Goal: Task Accomplishment & Management: Use online tool/utility

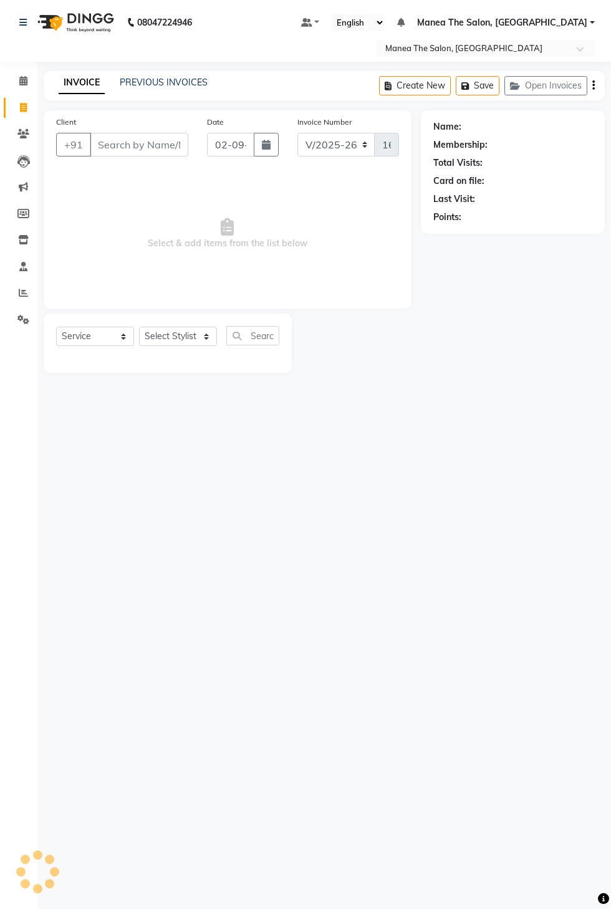
select select "7820"
select select "service"
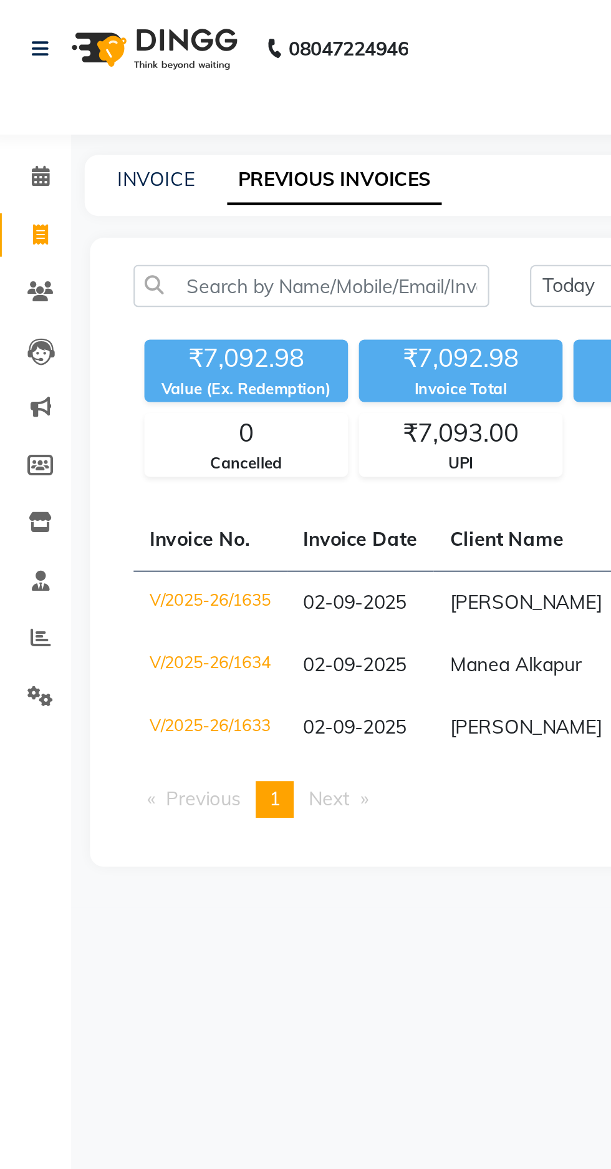
select select "service"
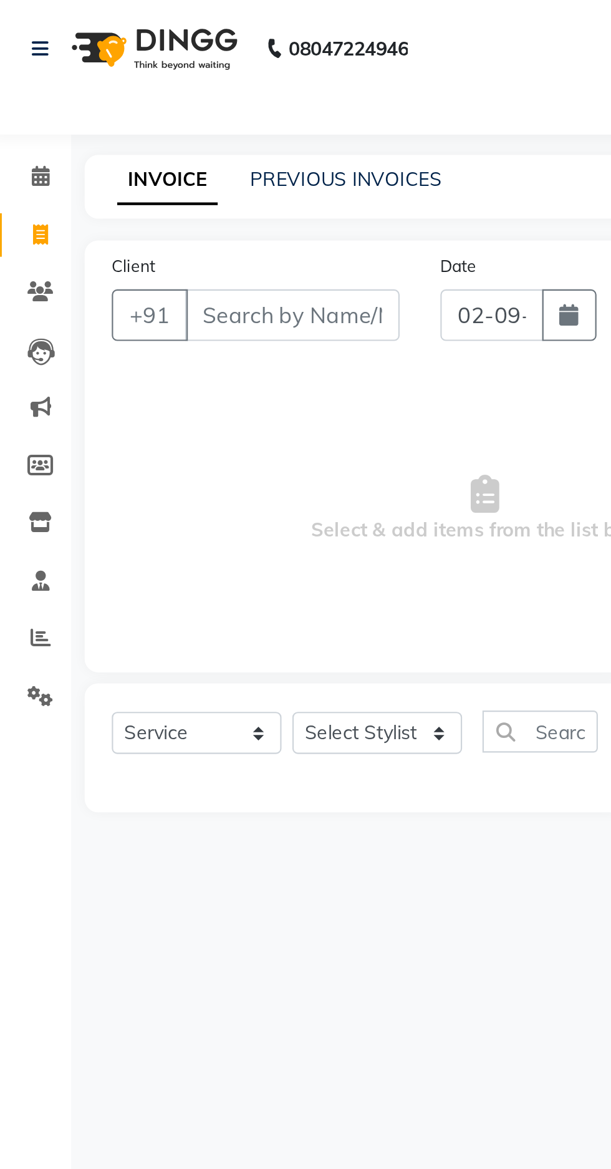
type input "1636"
select select "7820"
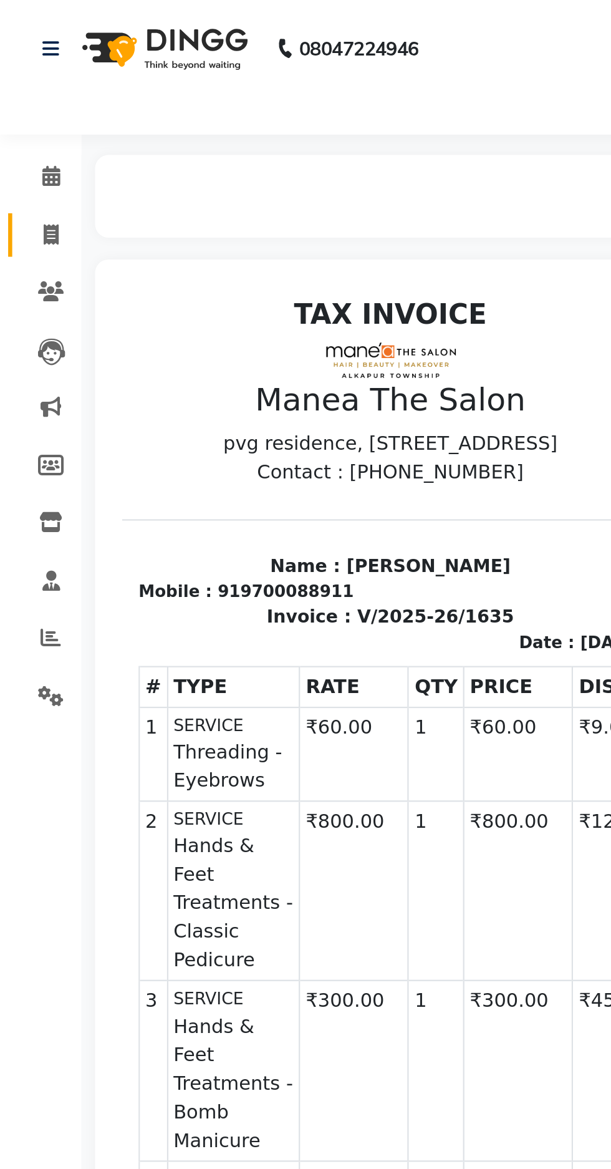
click at [30, 107] on span at bounding box center [23, 108] width 22 height 14
select select "service"
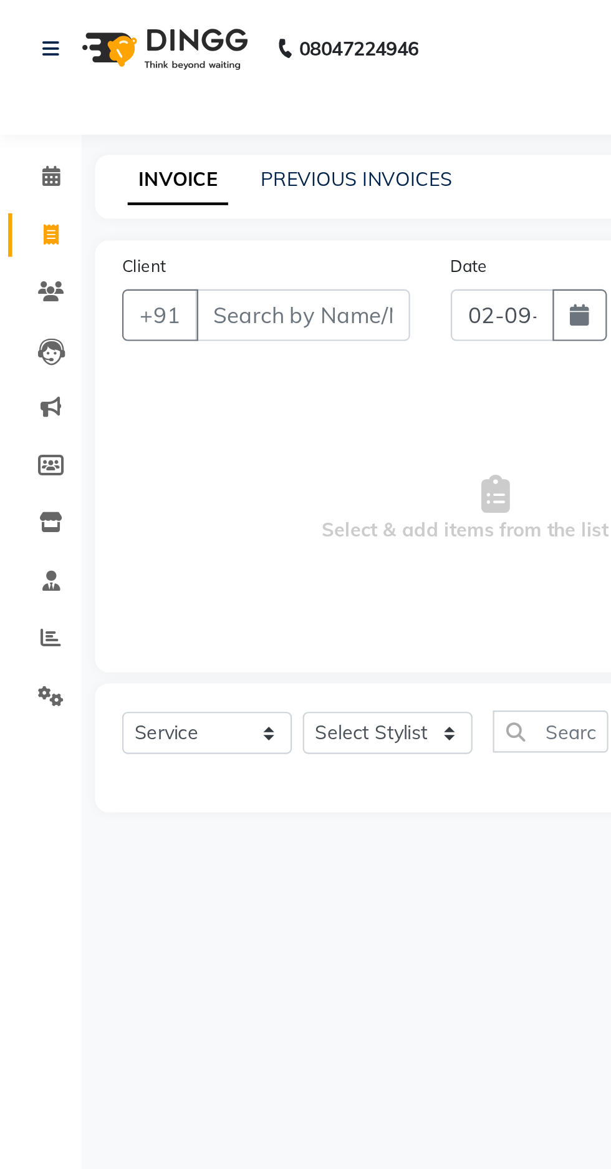
type input "1636"
select select "7820"
click at [157, 83] on link "PREVIOUS INVOICES" at bounding box center [164, 82] width 88 height 11
